Goal: Task Accomplishment & Management: Complete application form

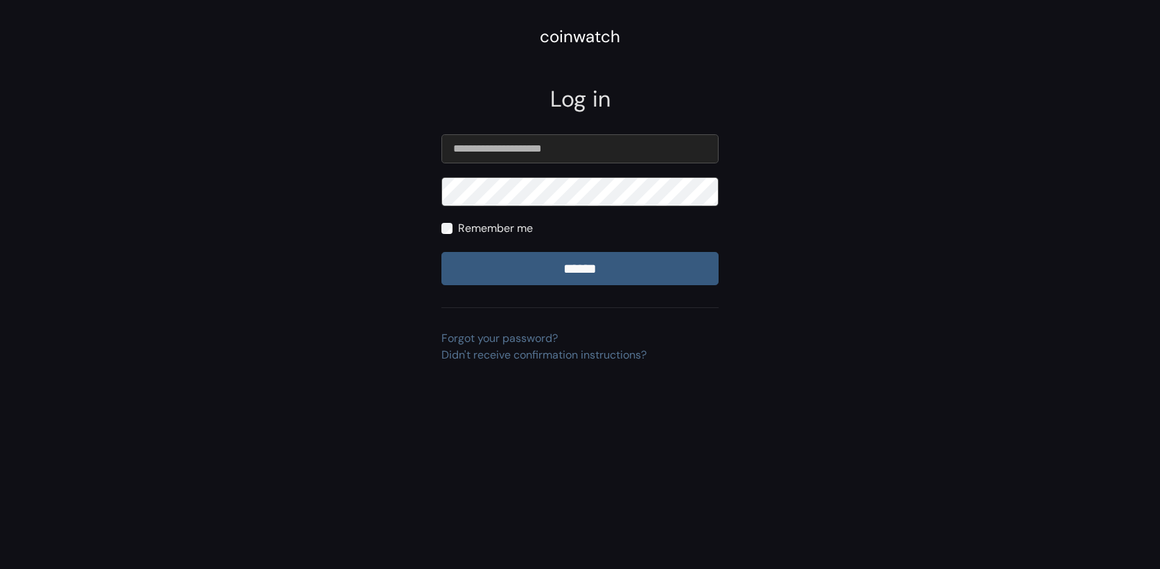
type input "**********"
click at [610, 274] on input "******" at bounding box center [579, 268] width 277 height 33
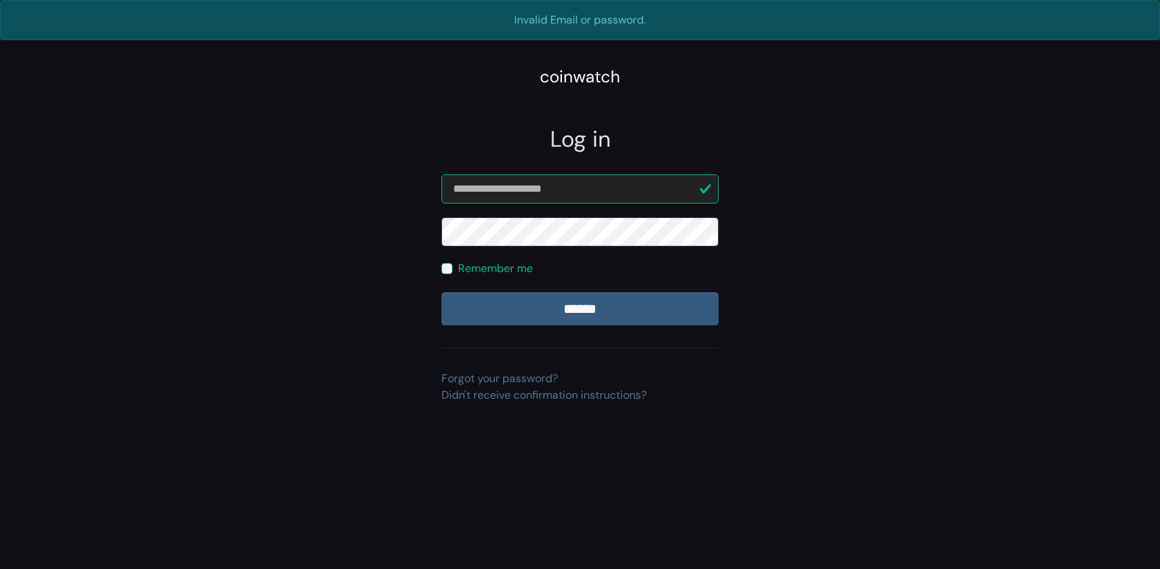
click at [441, 292] on input "******" at bounding box center [579, 308] width 277 height 33
